Goal: Transaction & Acquisition: Purchase product/service

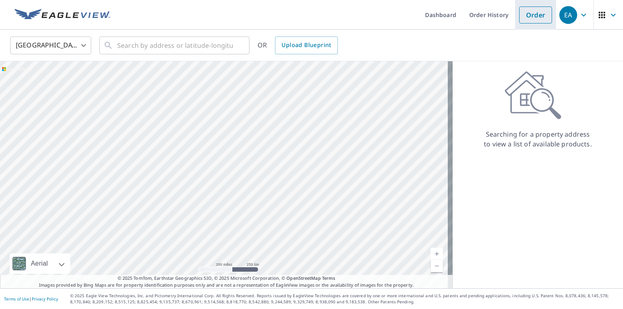
click at [531, 18] on link "Order" at bounding box center [535, 14] width 33 height 17
click at [519, 17] on link "Order" at bounding box center [535, 14] width 33 height 17
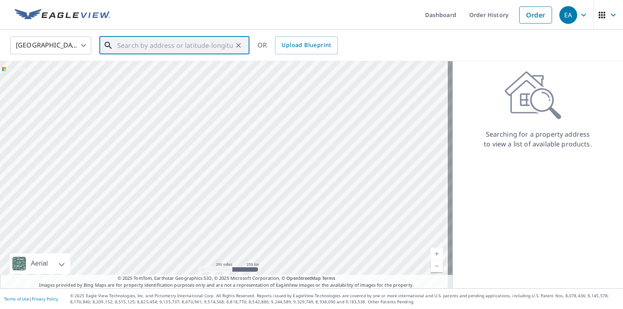
click at [204, 43] on input "text" at bounding box center [175, 45] width 116 height 23
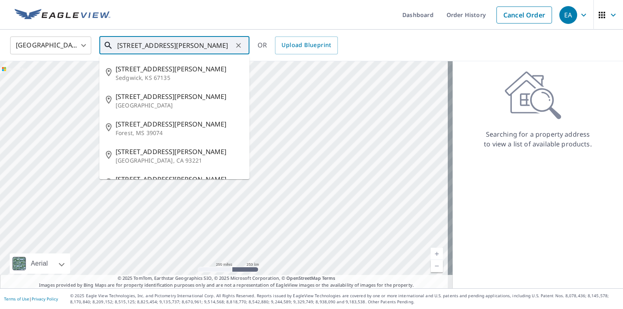
type input "[STREET_ADDRESS][PERSON_NAME]"
click at [239, 44] on icon "Clear" at bounding box center [238, 45] width 5 height 5
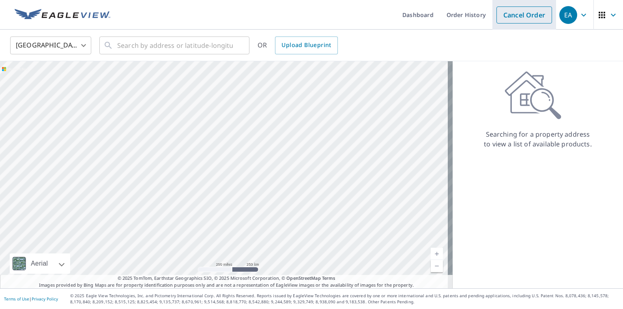
click at [495, 23] on li "Cancel Order" at bounding box center [525, 15] width 64 height 30
drag, startPoint x: 297, startPoint y: 243, endPoint x: 169, endPoint y: 156, distance: 155.3
click at [166, 154] on div at bounding box center [226, 174] width 453 height 227
drag, startPoint x: 83, startPoint y: 167, endPoint x: 202, endPoint y: 244, distance: 142.4
click at [202, 244] on div at bounding box center [226, 174] width 453 height 227
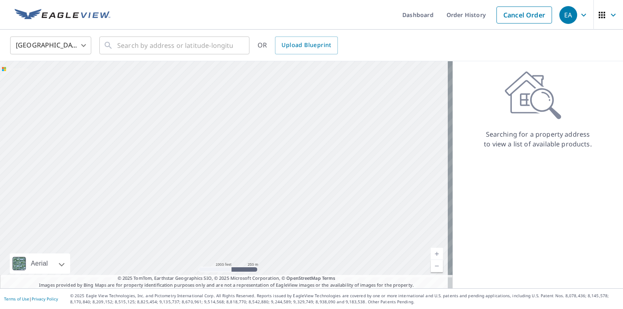
drag, startPoint x: 224, startPoint y: 192, endPoint x: 235, endPoint y: 102, distance: 90.4
click at [234, 104] on div at bounding box center [226, 174] width 453 height 227
drag, startPoint x: 233, startPoint y: 221, endPoint x: 242, endPoint y: -2, distance: 223.3
click at [242, 0] on html "EA EA Dashboard Order History Cancel Order EA [GEOGRAPHIC_DATA] [GEOGRAPHIC_DAT…" at bounding box center [311, 154] width 623 height 309
click at [283, 94] on div at bounding box center [226, 174] width 453 height 227
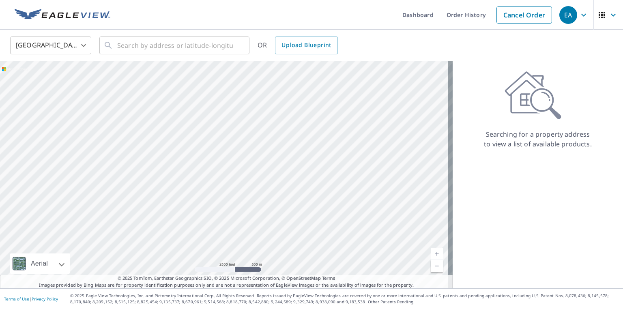
drag, startPoint x: 295, startPoint y: 252, endPoint x: 283, endPoint y: 123, distance: 129.6
click at [283, 123] on div at bounding box center [226, 174] width 453 height 227
click at [284, 112] on div at bounding box center [226, 174] width 453 height 227
drag, startPoint x: 112, startPoint y: 228, endPoint x: 194, endPoint y: 274, distance: 93.9
click at [194, 274] on div at bounding box center [226, 174] width 453 height 227
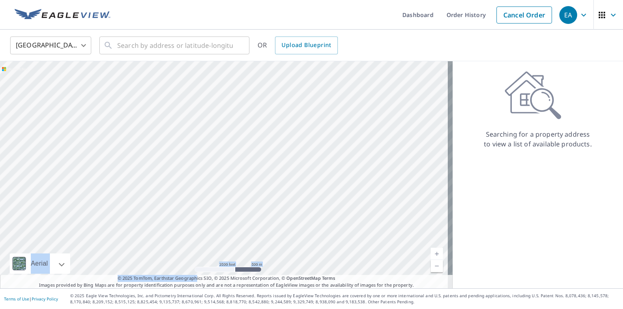
drag, startPoint x: 195, startPoint y: 276, endPoint x: 229, endPoint y: 202, distance: 81.7
click at [230, 201] on div "Aerial Road A standard road map Aerial A detailed look from above Labels Labels…" at bounding box center [226, 174] width 453 height 227
drag, startPoint x: 202, startPoint y: 224, endPoint x: 235, endPoint y: 153, distance: 77.5
click at [237, 149] on div at bounding box center [226, 174] width 453 height 227
drag, startPoint x: 233, startPoint y: 127, endPoint x: 235, endPoint y: 217, distance: 90.1
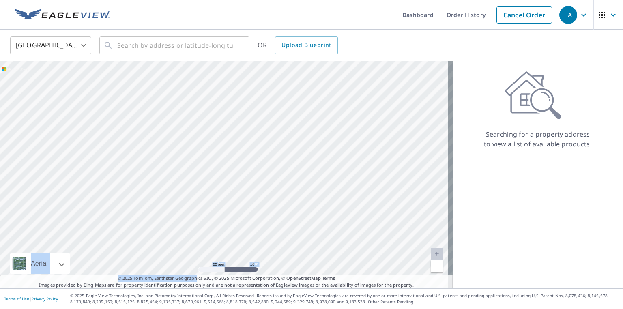
click at [234, 235] on div at bounding box center [226, 174] width 453 height 227
click at [244, 165] on div at bounding box center [226, 174] width 453 height 227
click at [208, 49] on input "text" at bounding box center [175, 45] width 116 height 23
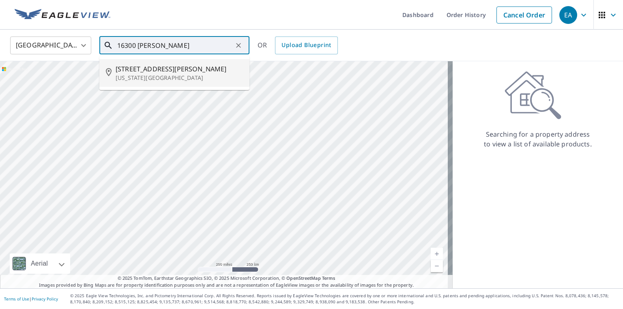
click at [173, 73] on span "[STREET_ADDRESS][PERSON_NAME]" at bounding box center [179, 69] width 127 height 10
type input "[STREET_ADDRESS][PERSON_NAME][US_STATE]"
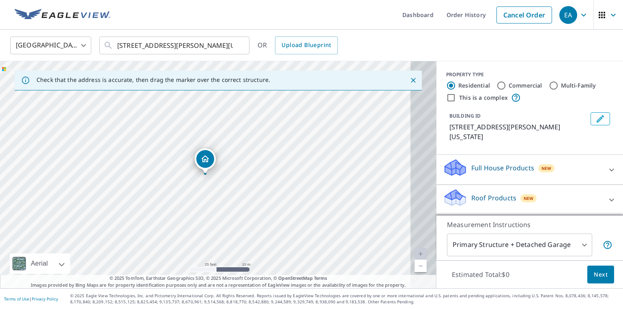
scroll to position [32, 0]
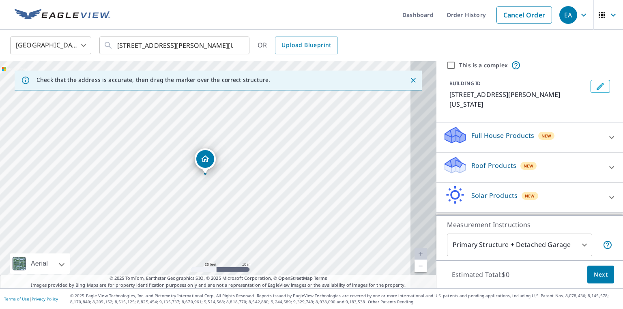
click at [607, 142] on icon at bounding box center [612, 138] width 10 height 10
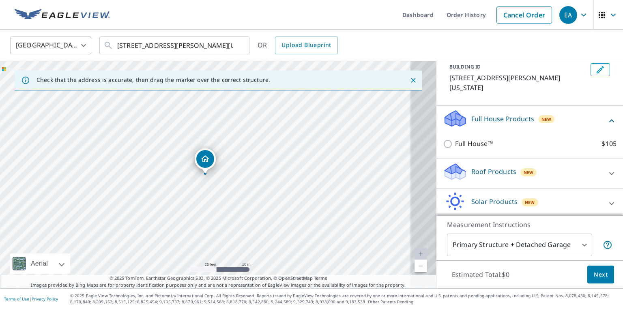
scroll to position [65, 0]
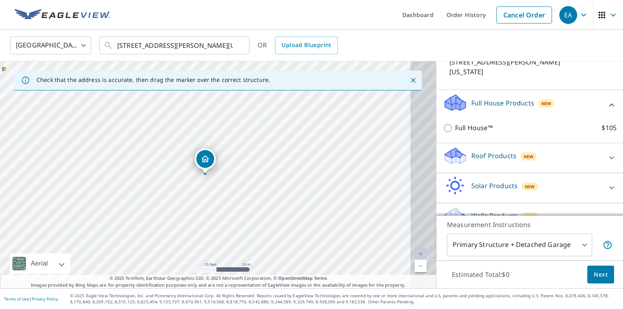
click at [607, 110] on icon at bounding box center [612, 105] width 10 height 10
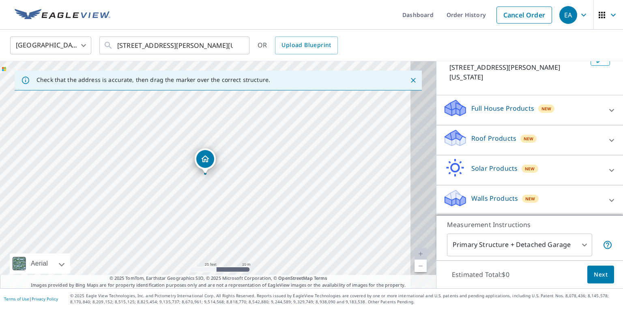
click at [565, 138] on div "Roof Products New" at bounding box center [522, 140] width 159 height 23
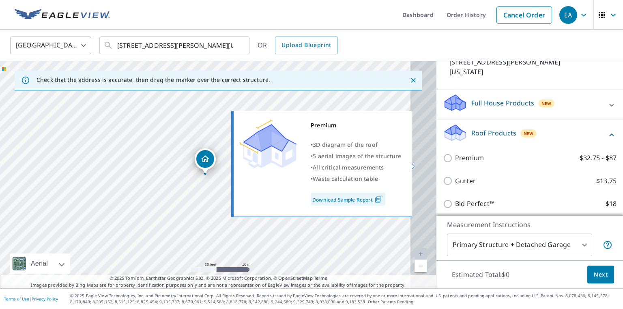
click at [443, 163] on input "Premium $32.75 - $87" at bounding box center [449, 158] width 12 height 10
checkbox input "true"
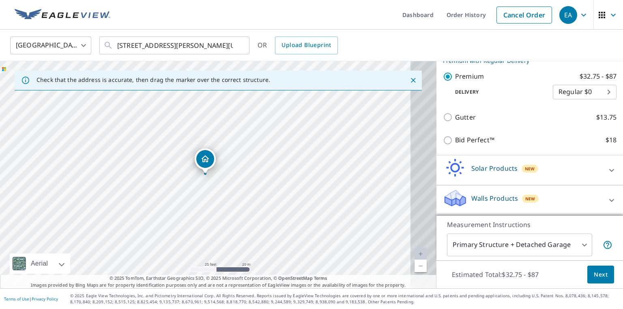
scroll to position [174, 0]
click at [571, 243] on body "EA EA Dashboard Order History Cancel Order EA [GEOGRAPHIC_DATA] [GEOGRAPHIC_DAT…" at bounding box center [311, 154] width 623 height 309
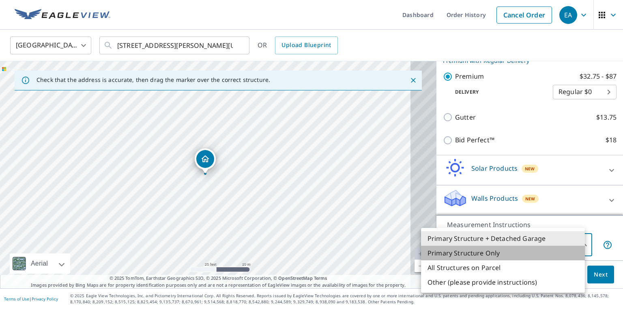
click at [498, 258] on li "Primary Structure Only" at bounding box center [503, 253] width 164 height 15
type input "2"
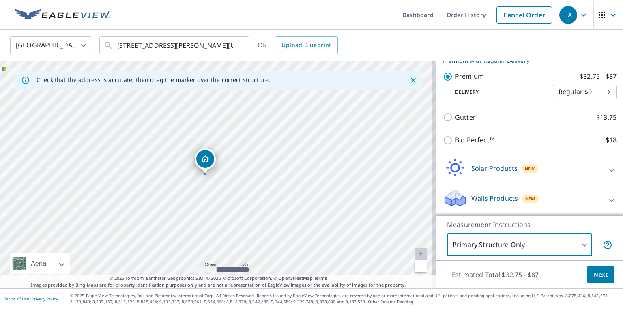
click at [599, 274] on span "Next" at bounding box center [601, 275] width 14 height 10
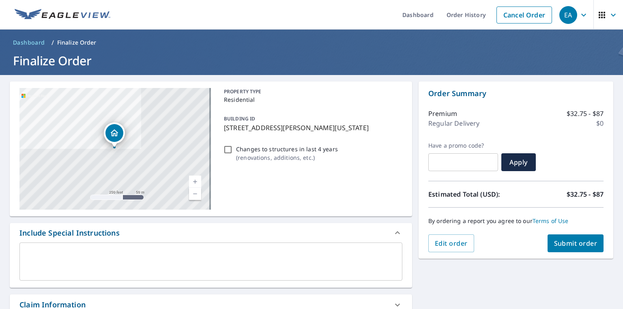
click at [569, 243] on span "Submit order" at bounding box center [575, 243] width 43 height 9
